Goal: Find specific page/section: Find specific page/section

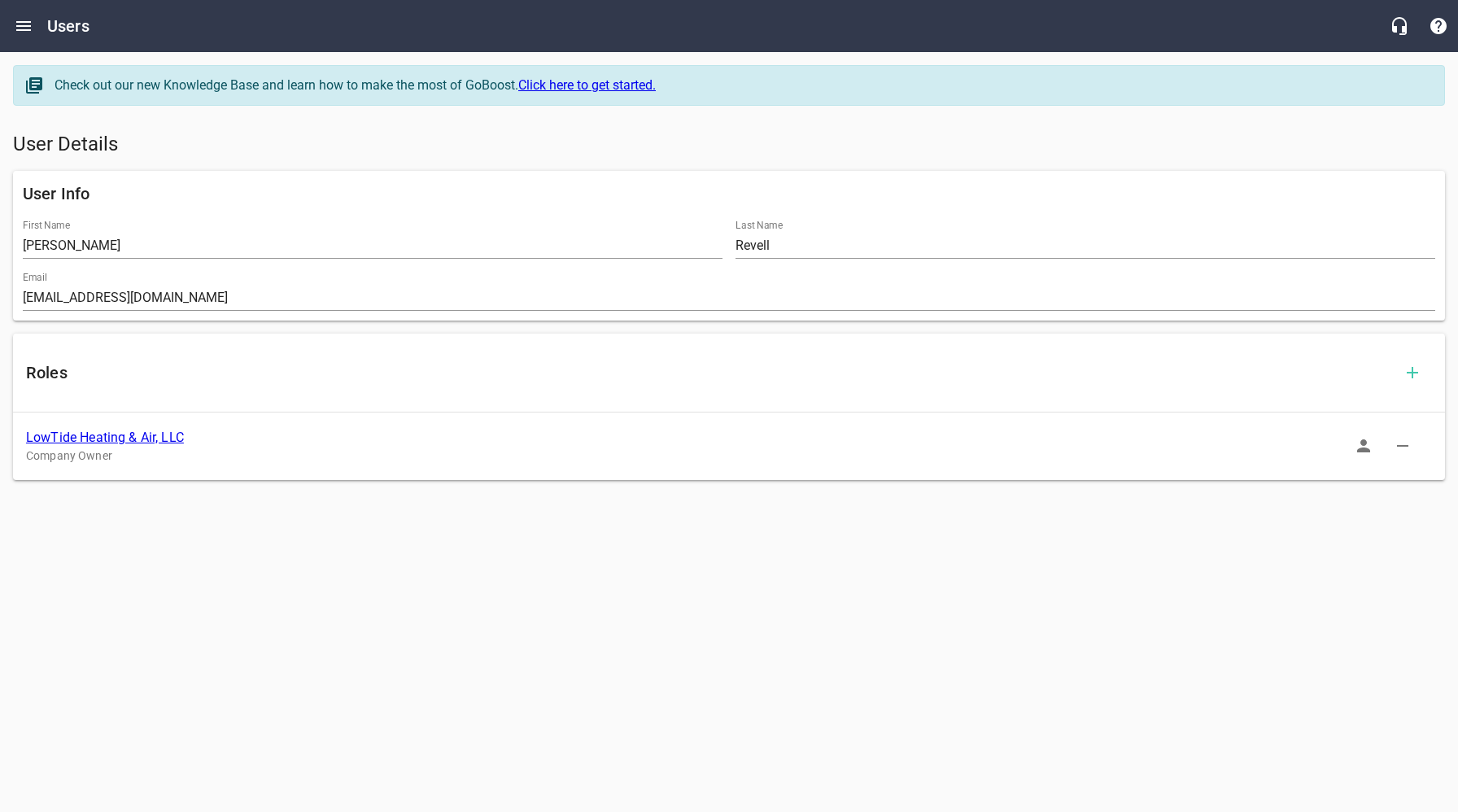
click at [121, 440] on link "LowTide Heating & Air, LLC" at bounding box center [104, 438] width 157 height 16
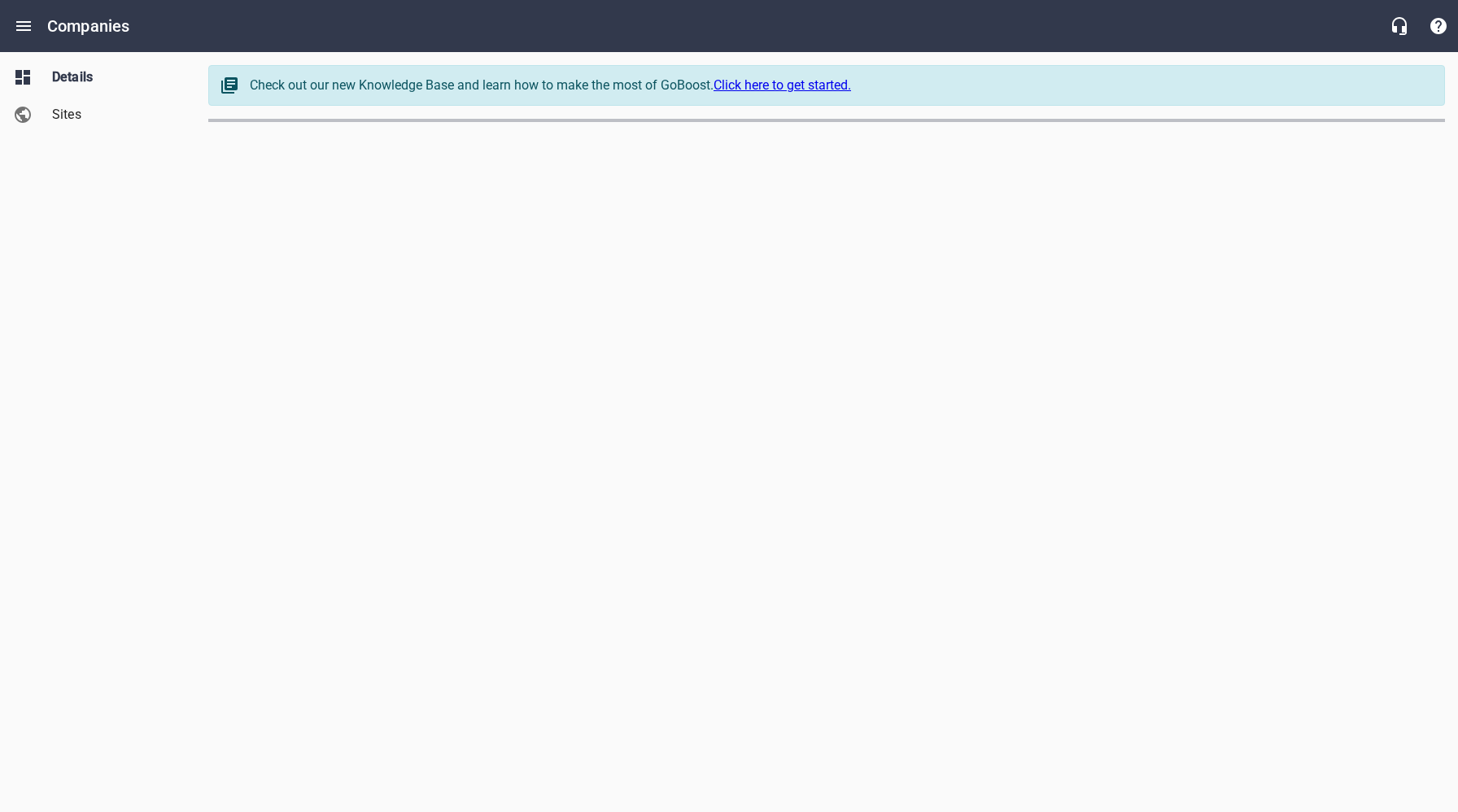
select select "[US_STATE]"
select select "62"
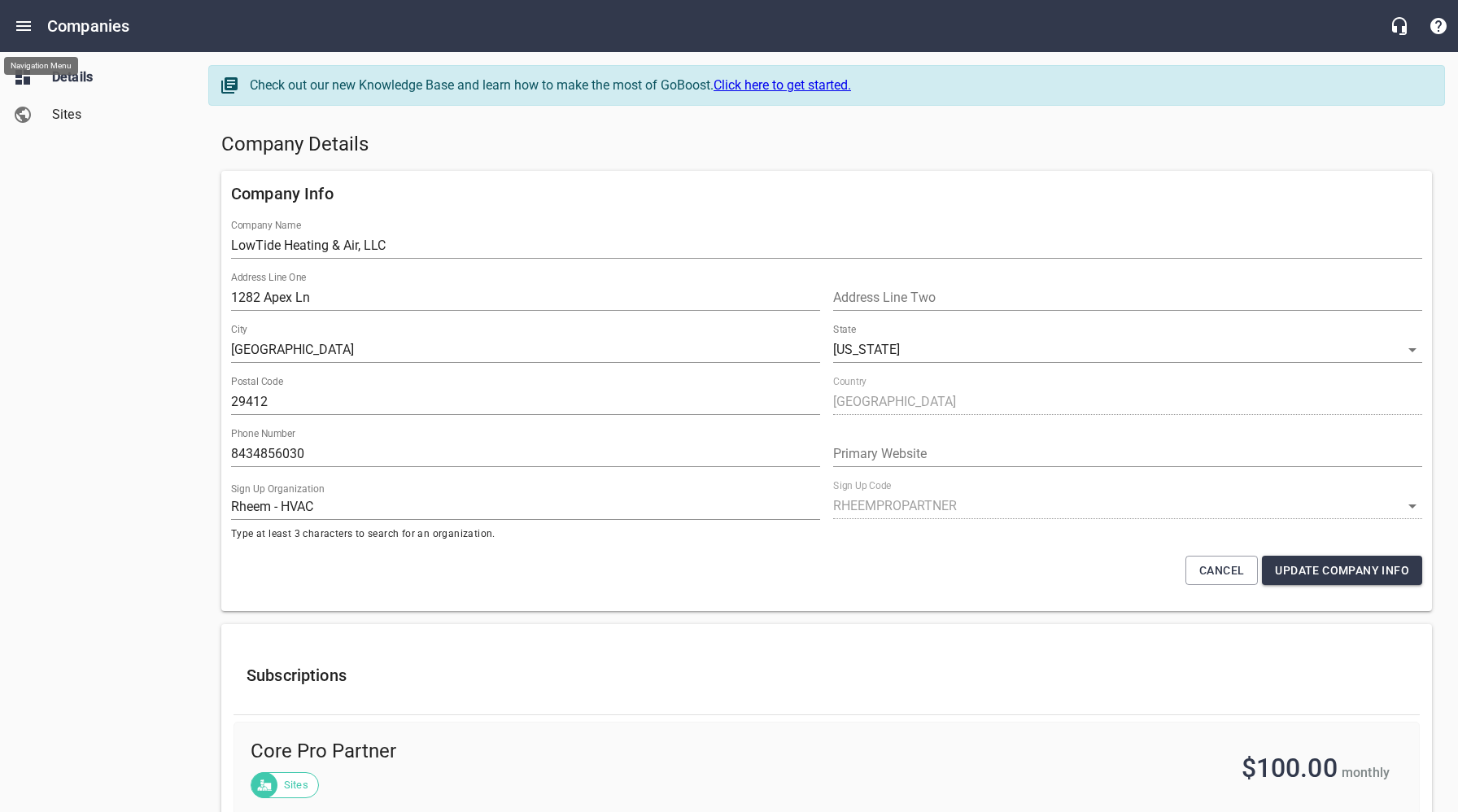
click at [25, 21] on icon "Open drawer" at bounding box center [23, 26] width 15 height 10
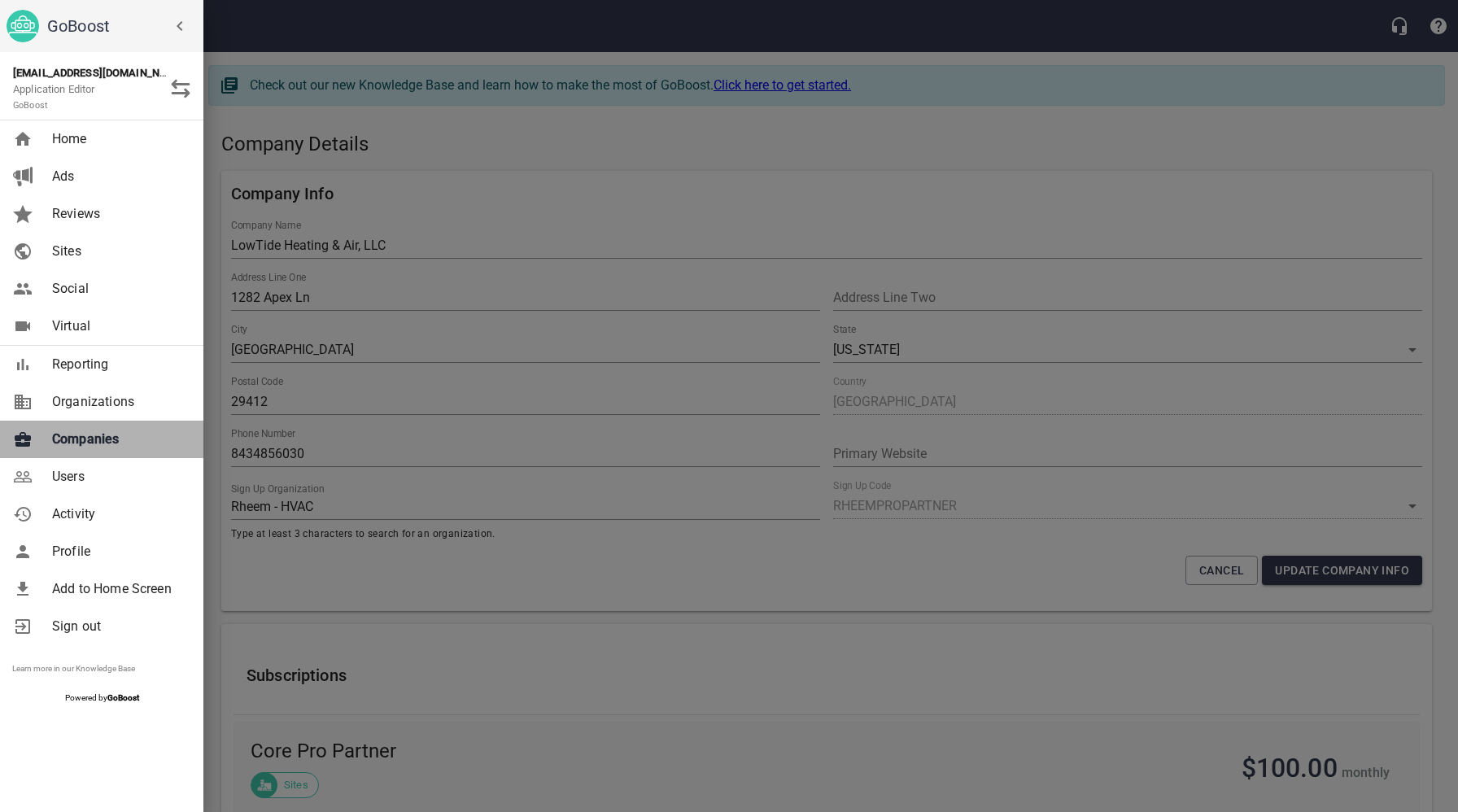
click at [80, 438] on span "Companies" at bounding box center [118, 440] width 132 height 20
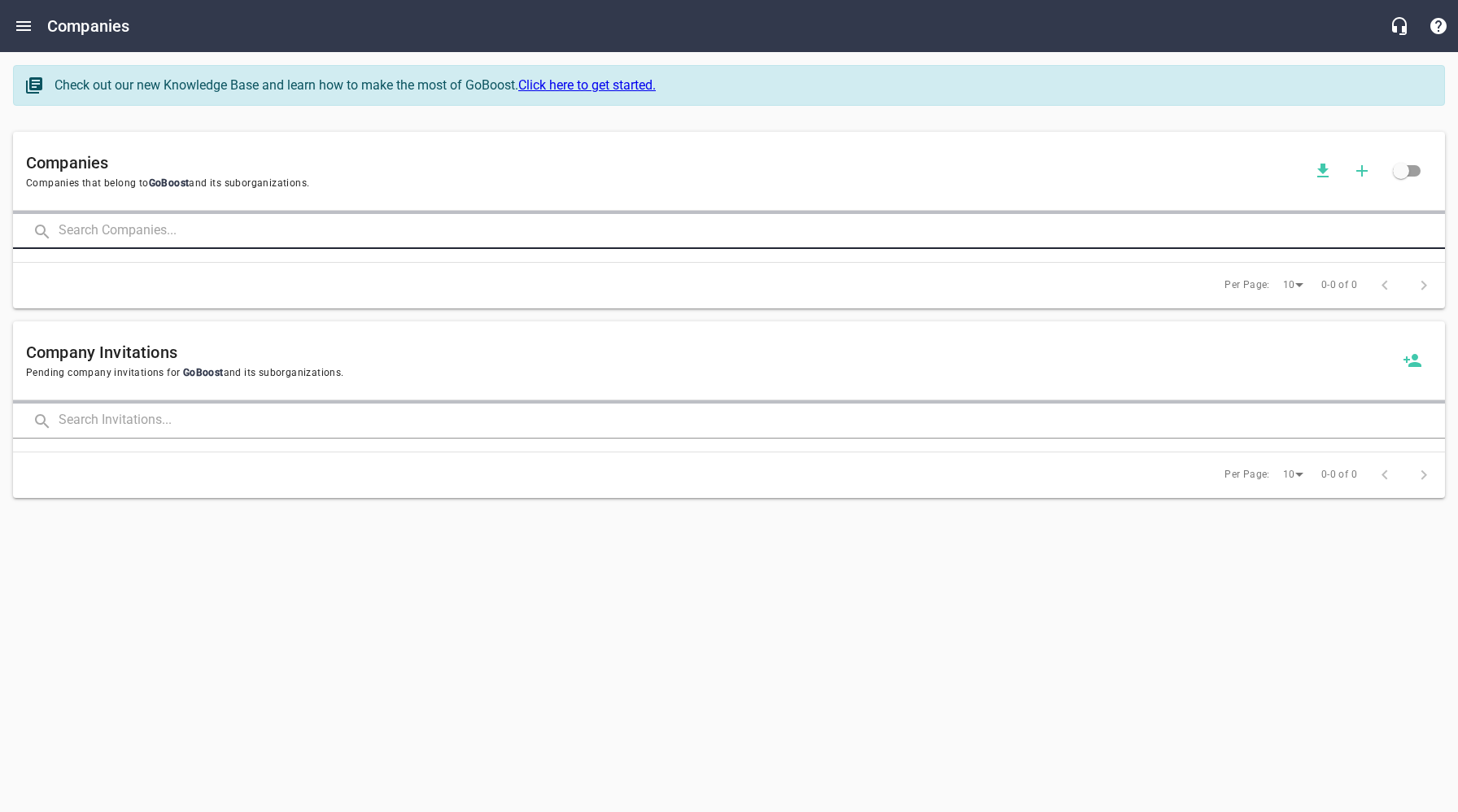
click at [303, 228] on input "text" at bounding box center [752, 231] width 1387 height 35
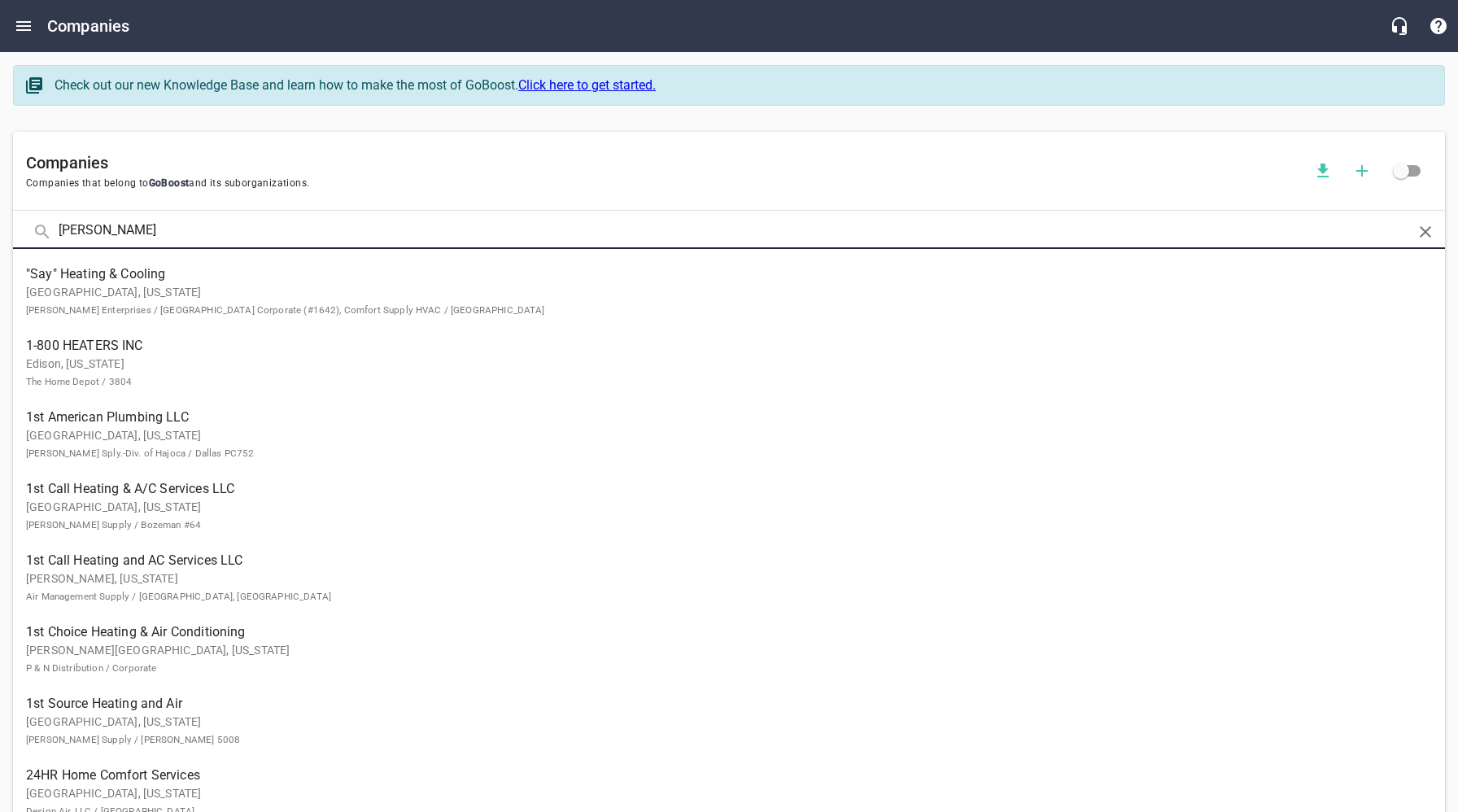
type input "[PERSON_NAME]"
click button at bounding box center [0, 0] width 0 height 0
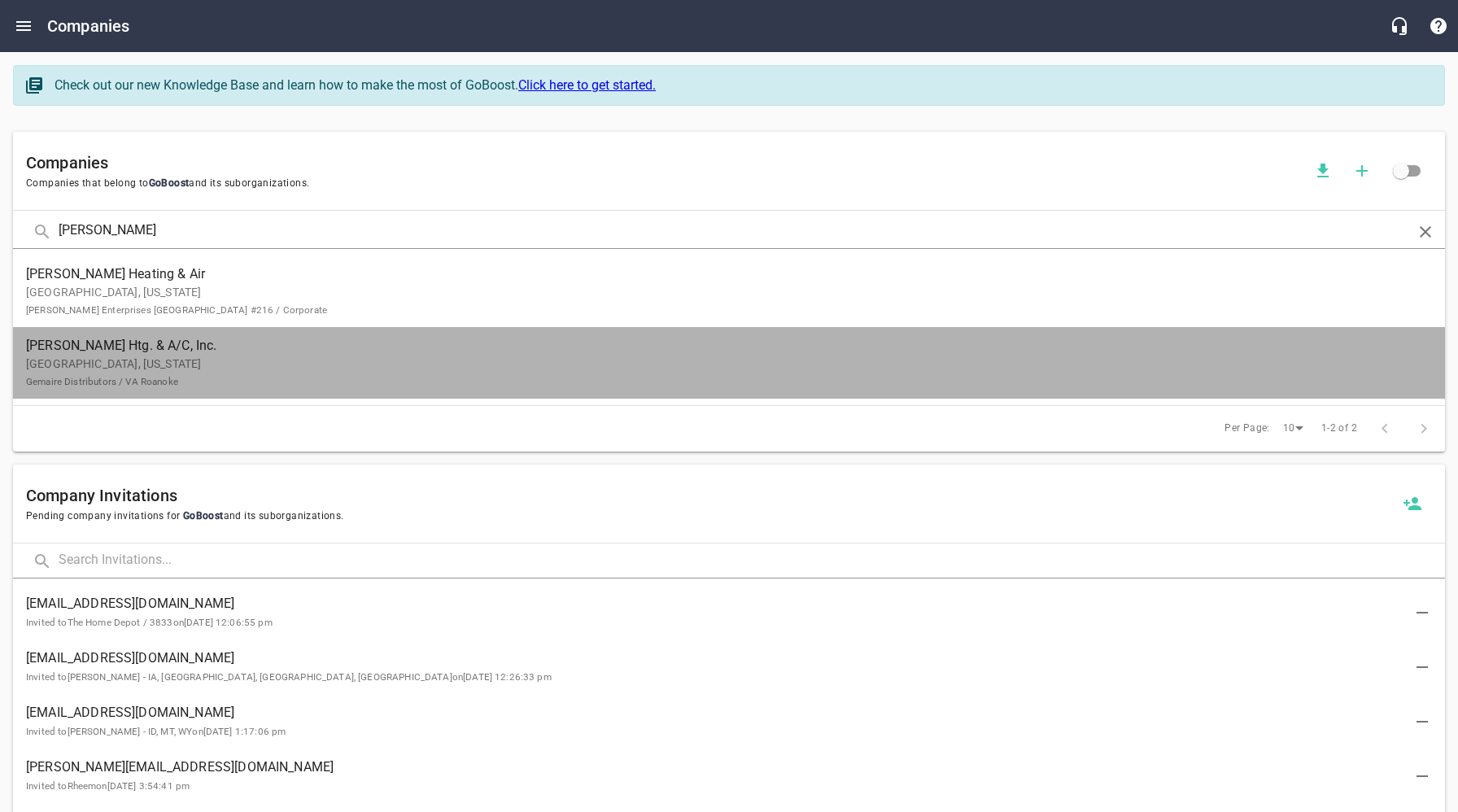
click at [89, 373] on p "[GEOGRAPHIC_DATA], [US_STATE] Gemaire Distributors / VA Roanoke" at bounding box center [715, 372] width 1380 height 35
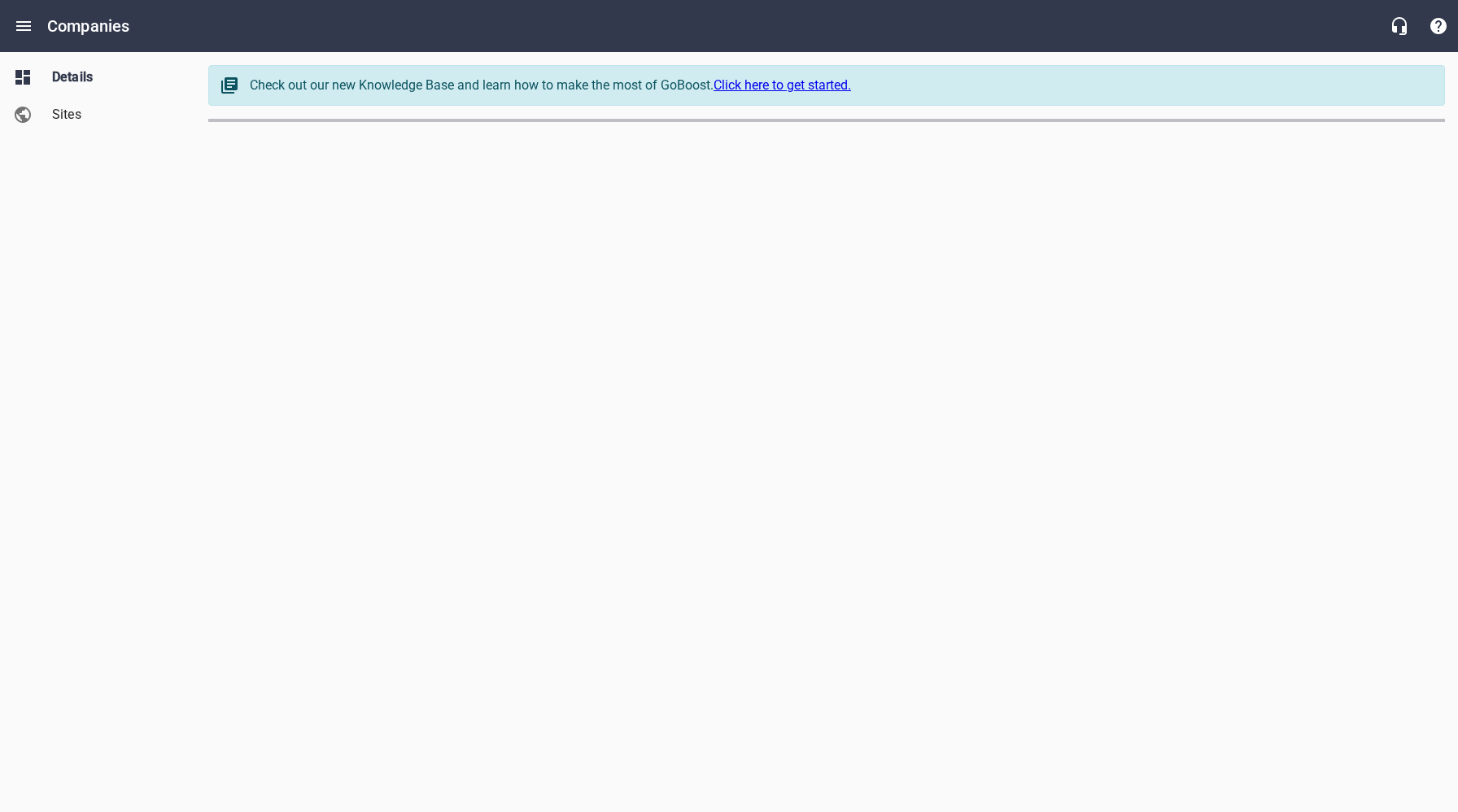
select select "[US_STATE]"
select select "62"
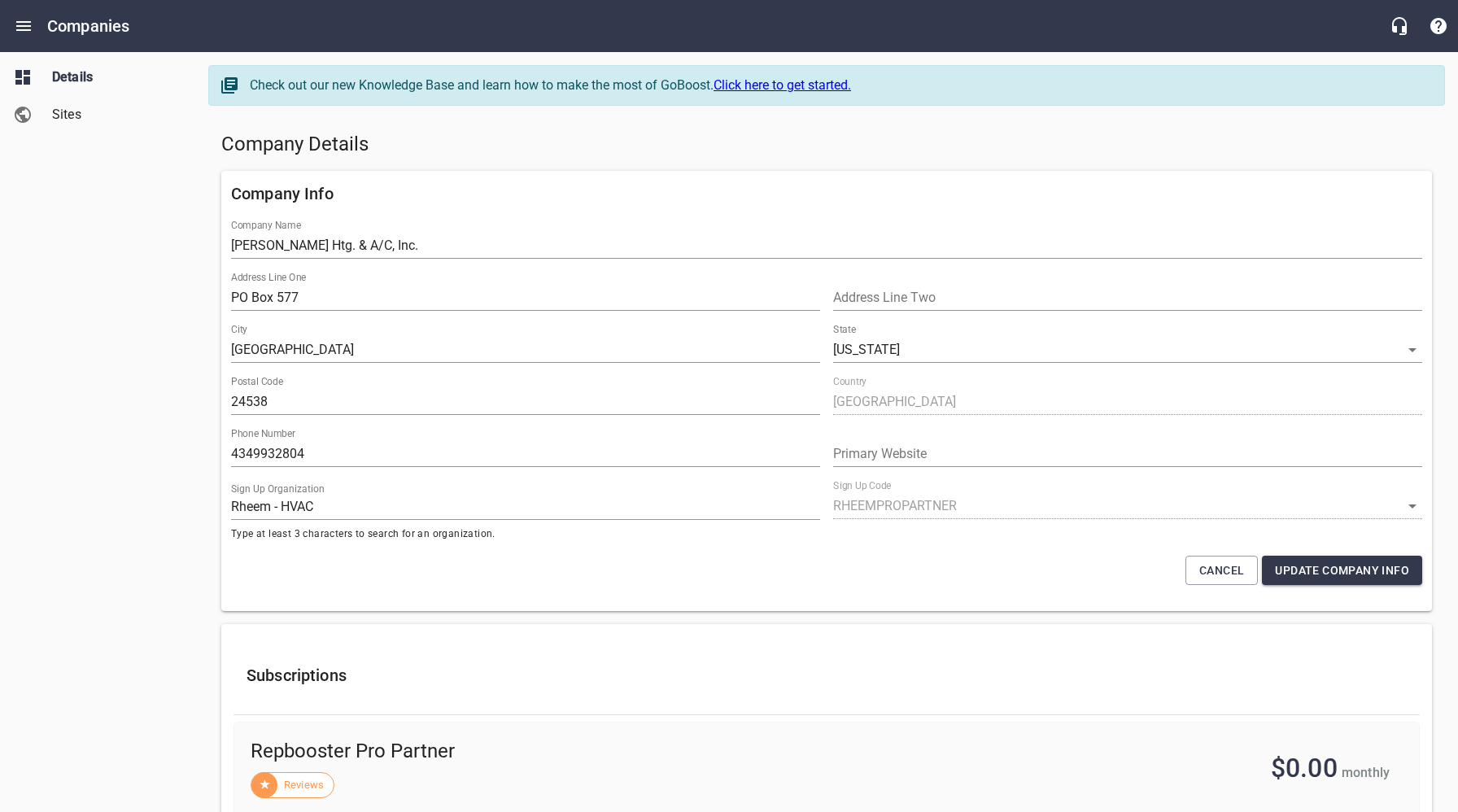
click at [73, 116] on span "Sites" at bounding box center [114, 115] width 124 height 20
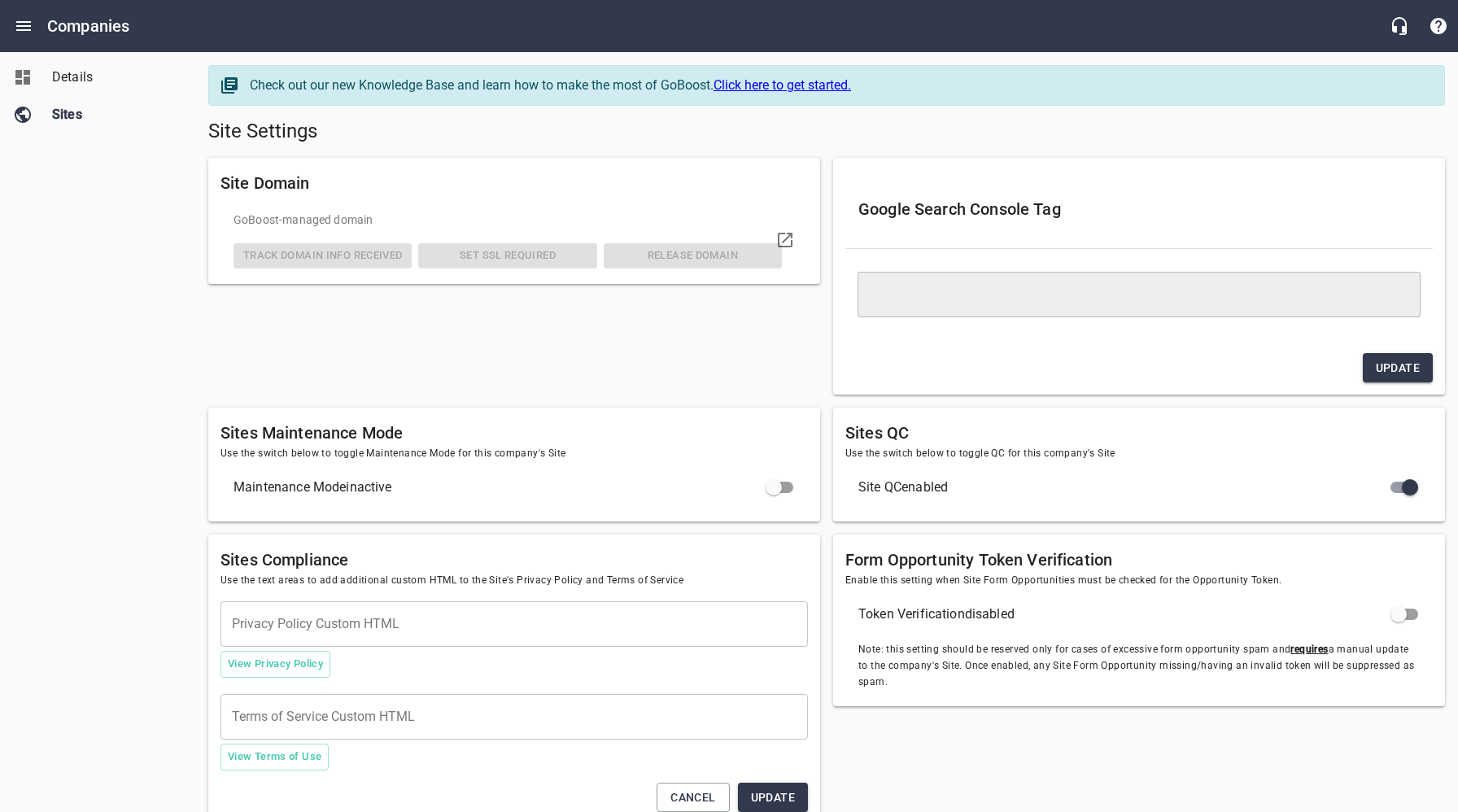
click at [639, 366] on div "Site Domain GoBoost -managed domain Track Domain Info Received Set SSL Required…" at bounding box center [514, 276] width 625 height 251
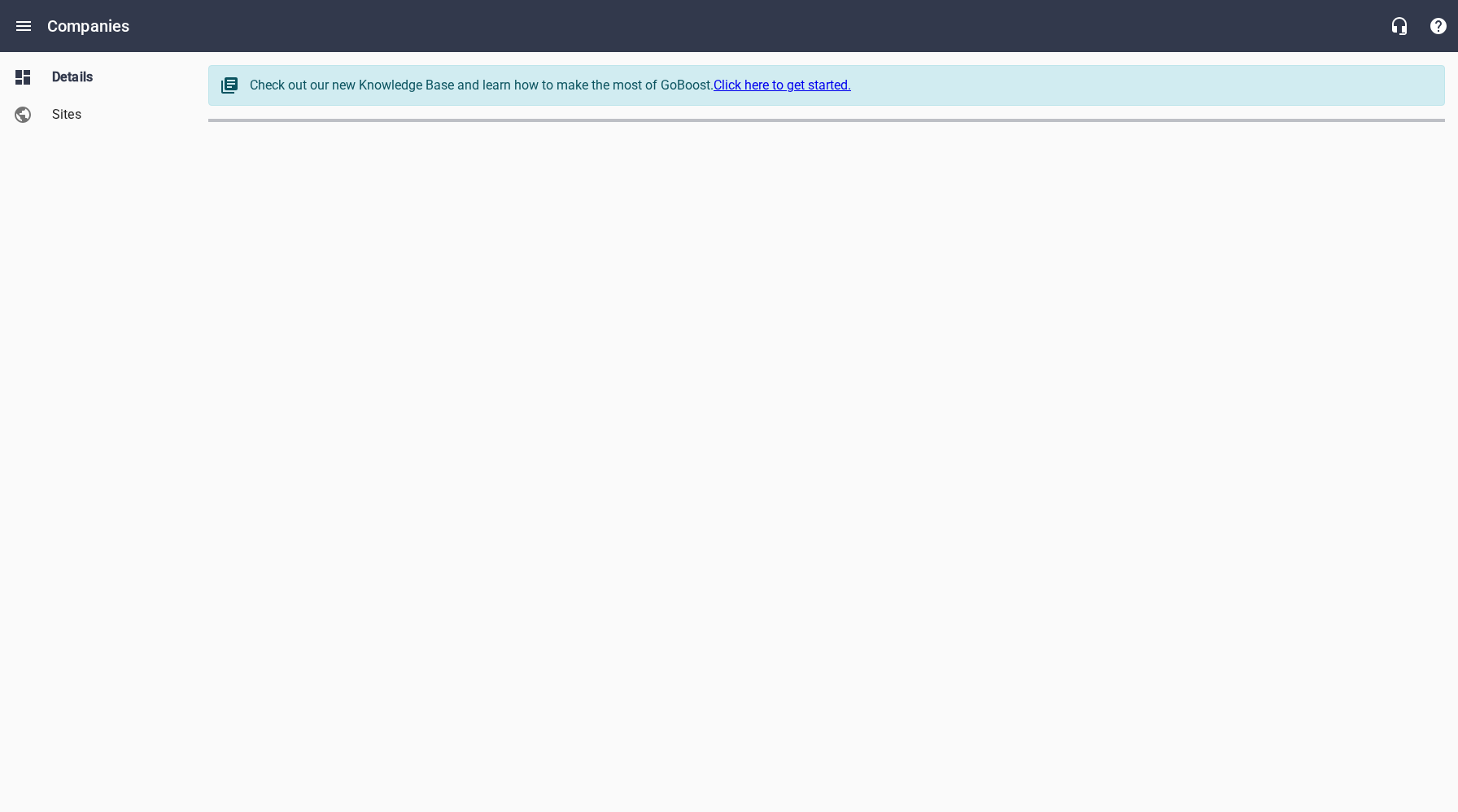
select select "[US_STATE]"
select select "63"
